Goal: Task Accomplishment & Management: Manage account settings

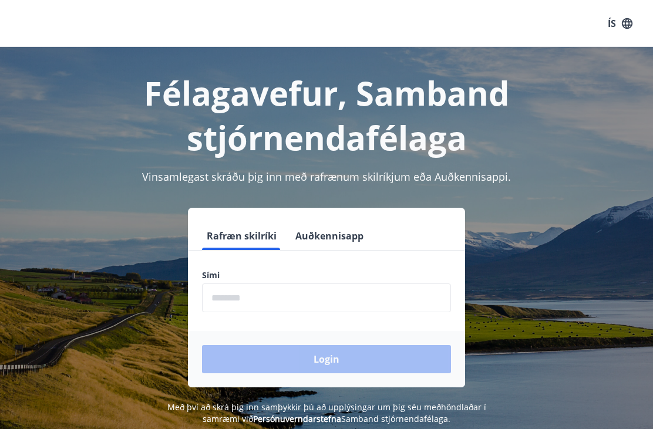
click at [285, 305] on input "phone" at bounding box center [326, 298] width 249 height 29
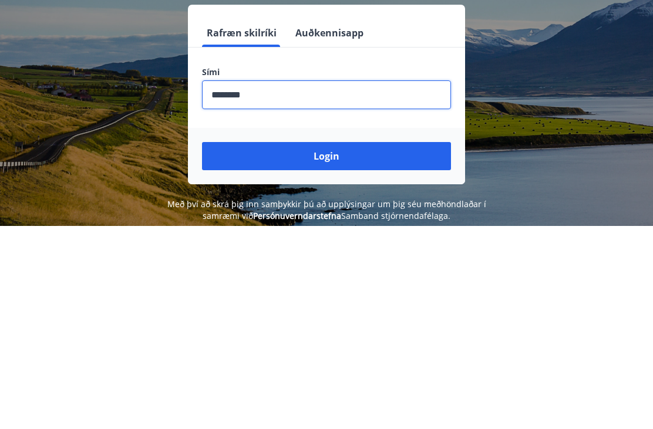
type input "********"
click at [362, 345] on button "Login" at bounding box center [326, 359] width 249 height 28
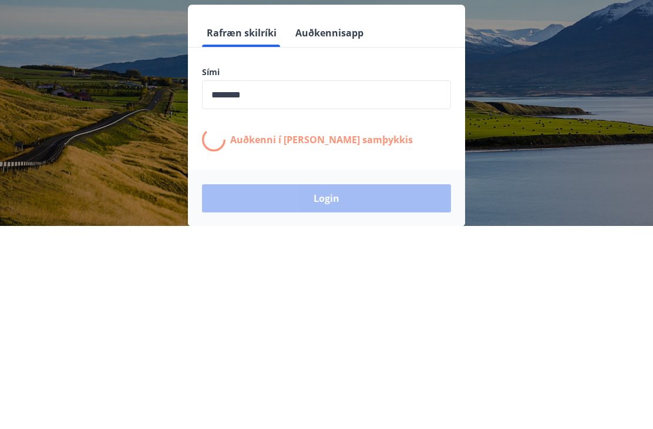
scroll to position [183, 0]
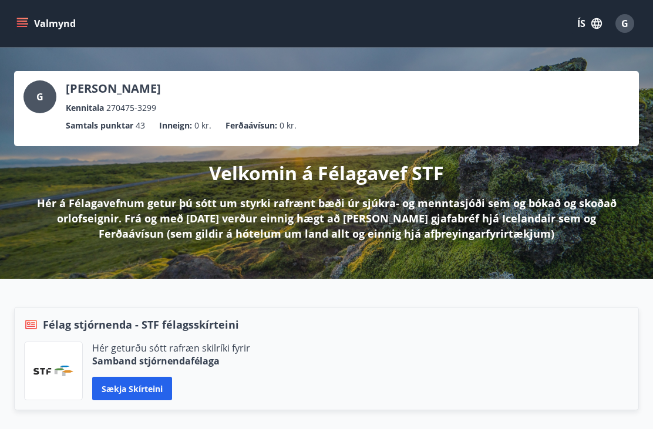
click at [31, 25] on button "Valmynd" at bounding box center [47, 23] width 66 height 21
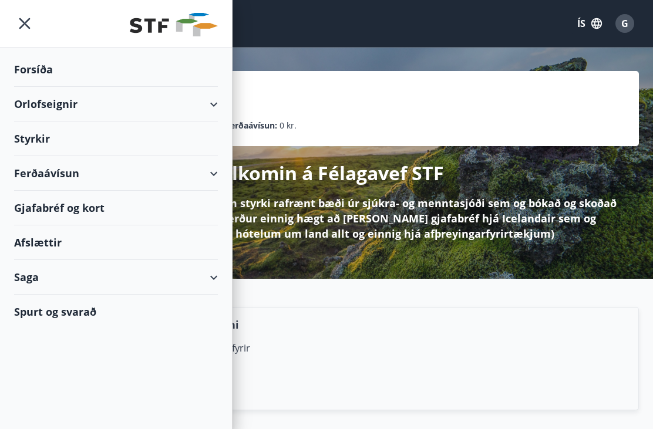
click at [212, 102] on div "Orlofseignir" at bounding box center [116, 104] width 204 height 35
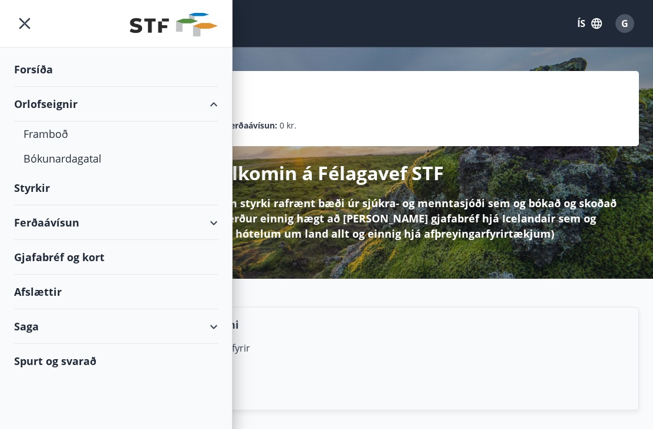
click at [81, 157] on div "Bókunardagatal" at bounding box center [115, 158] width 185 height 25
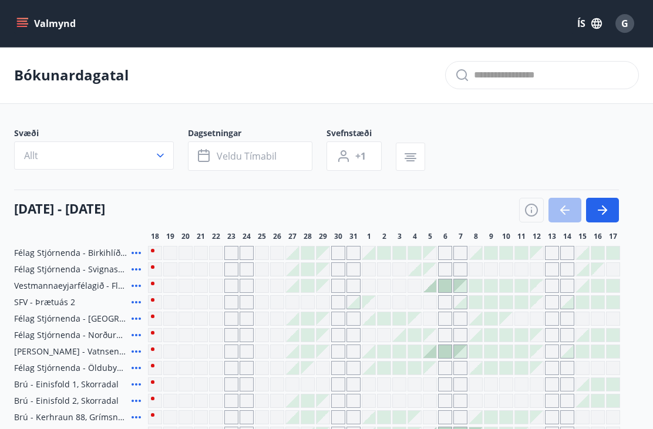
click at [160, 145] on button "Allt" at bounding box center [94, 156] width 160 height 28
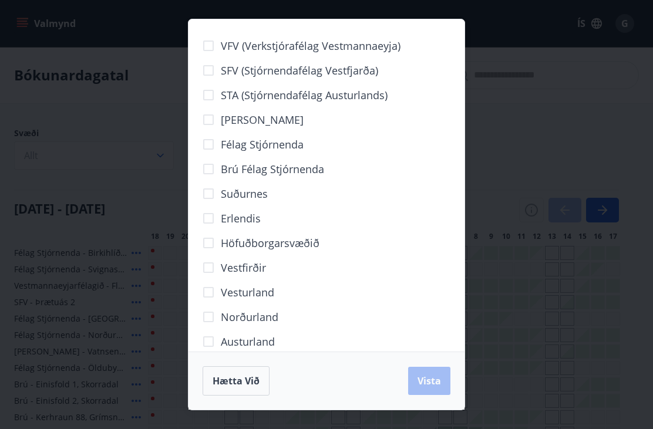
click at [240, 240] on span "Höfuðborgarsvæðið" at bounding box center [270, 243] width 99 height 15
click at [425, 372] on button "Vista" at bounding box center [429, 381] width 42 height 28
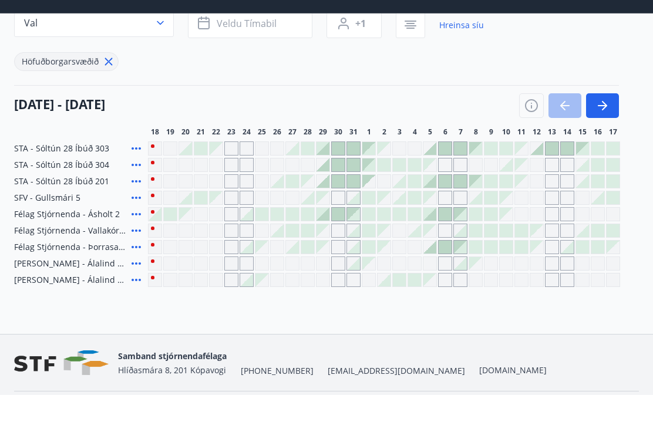
scroll to position [5, 0]
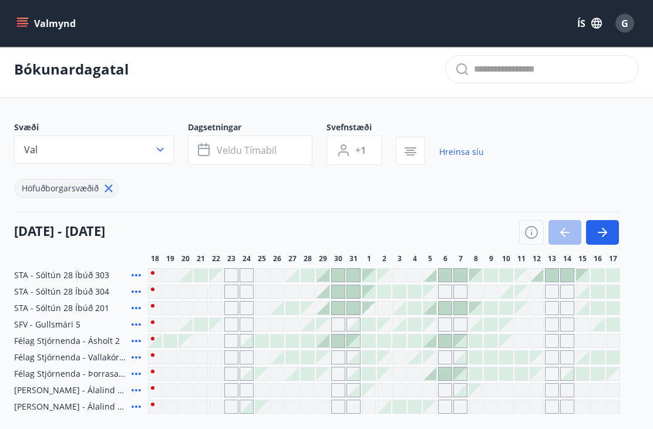
click at [621, 18] on div "G" at bounding box center [625, 23] width 19 height 19
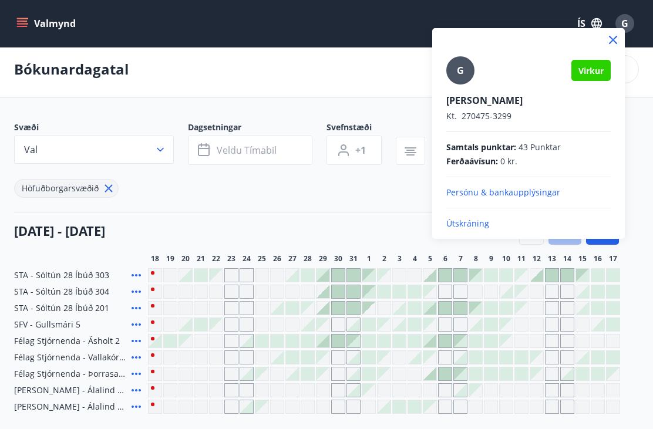
click at [489, 219] on p "Útskráning" at bounding box center [528, 224] width 164 height 12
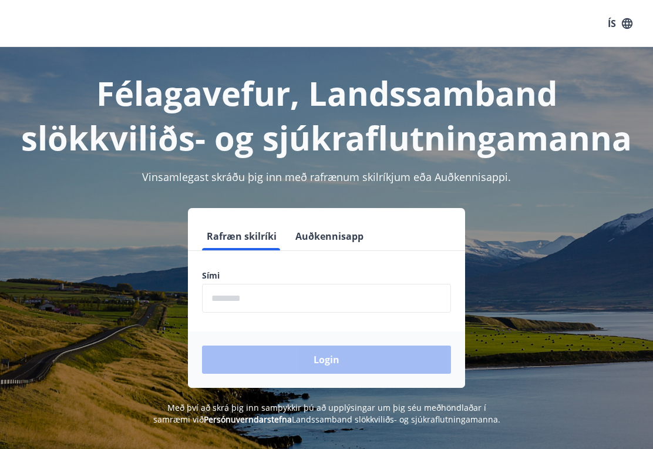
click at [272, 309] on input "phone" at bounding box center [326, 298] width 249 height 29
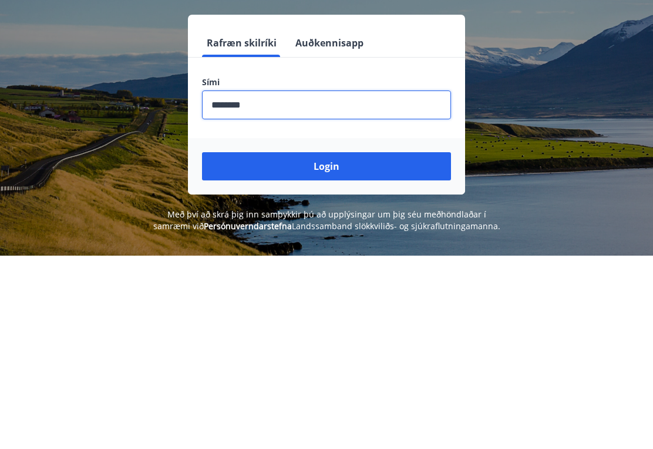
type input "********"
click at [382, 345] on button "Login" at bounding box center [326, 359] width 249 height 28
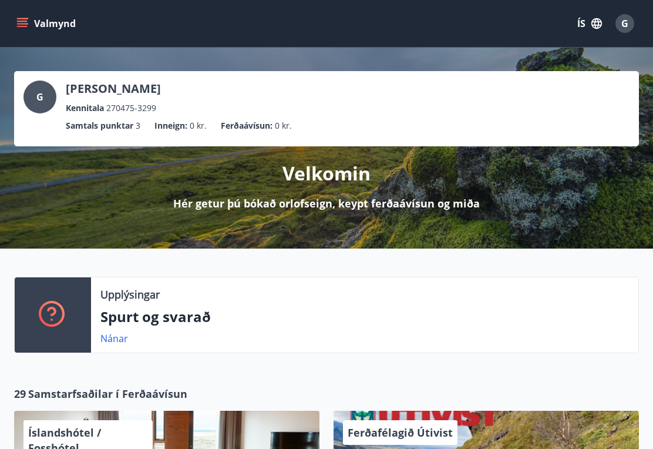
click at [23, 22] on icon "menu" at bounding box center [22, 21] width 11 height 1
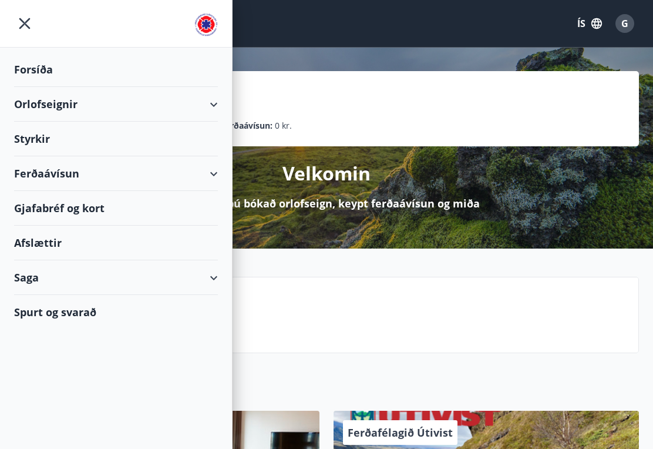
click at [27, 105] on div "Orlofseignir" at bounding box center [116, 104] width 204 height 35
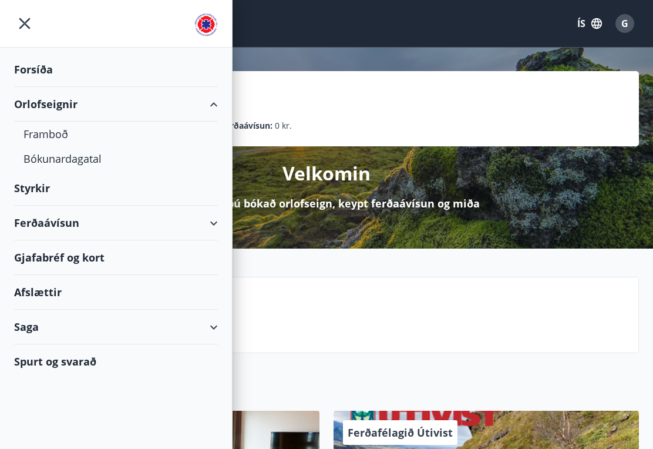
click at [46, 165] on div "Bókunardagatal" at bounding box center [115, 158] width 185 height 25
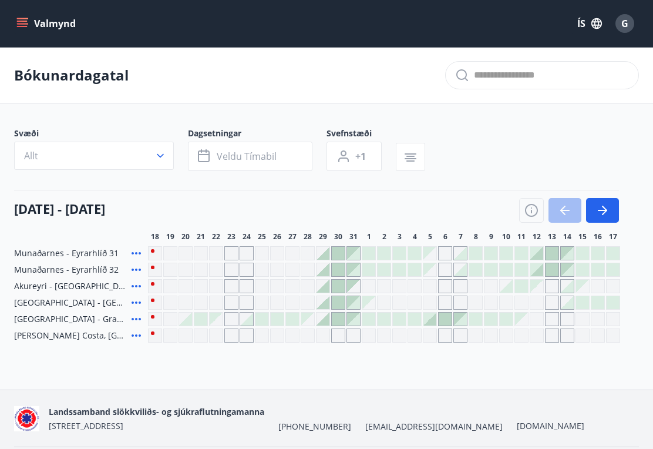
click at [35, 157] on span "Allt" at bounding box center [31, 155] width 14 height 13
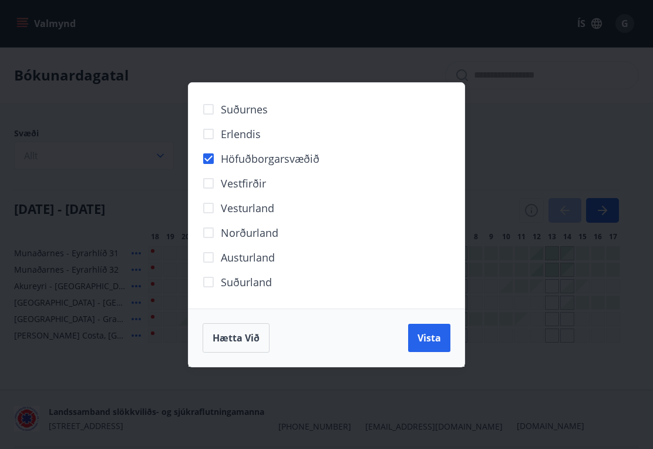
click at [435, 348] on button "Vista" at bounding box center [429, 338] width 42 height 28
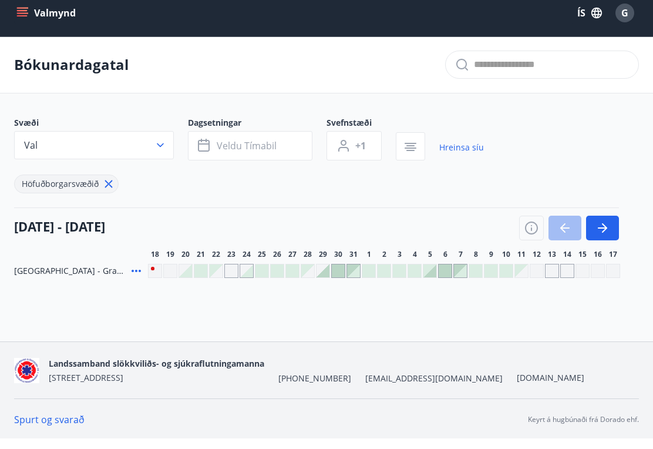
scroll to position [11, 0]
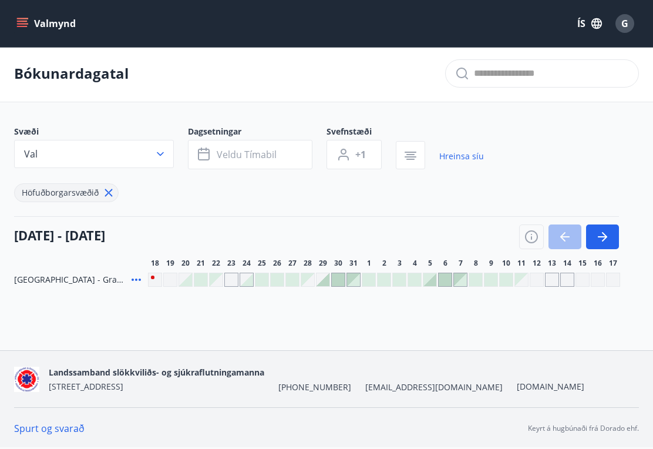
click at [528, 234] on icon "button" at bounding box center [531, 237] width 14 height 14
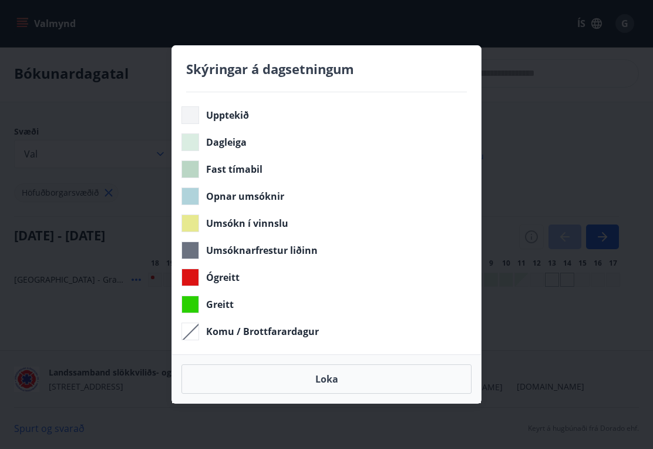
click at [388, 385] on button "Loka" at bounding box center [326, 378] width 290 height 29
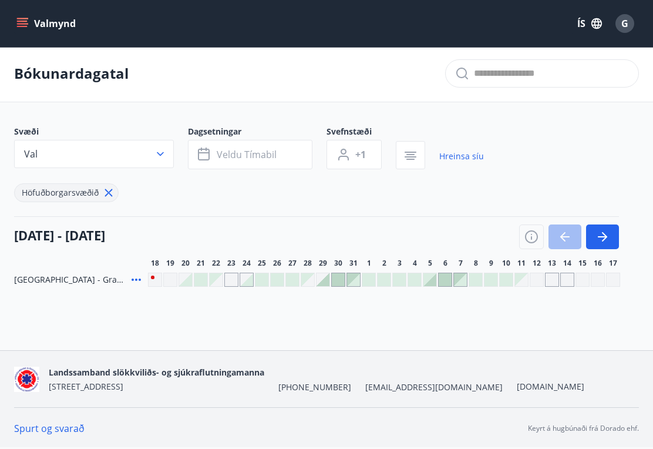
click at [620, 11] on button "G" at bounding box center [625, 23] width 28 height 28
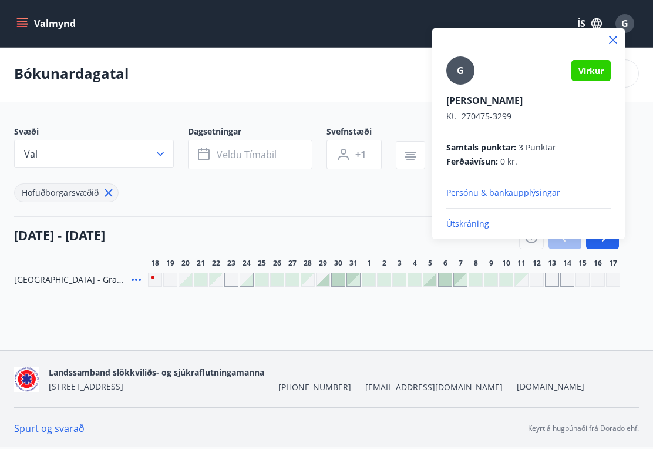
click at [479, 222] on p "Útskráning" at bounding box center [528, 224] width 164 height 12
